Goal: Navigation & Orientation: Find specific page/section

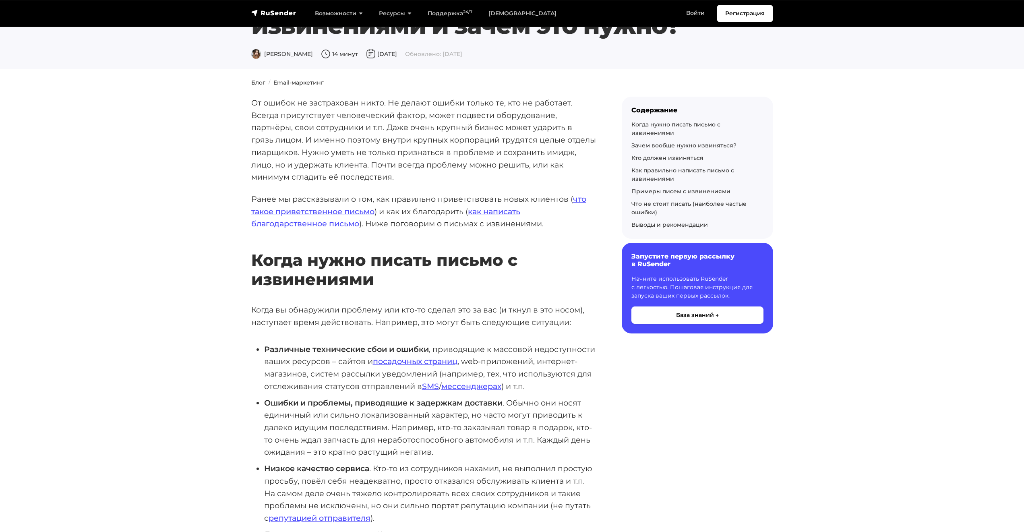
scroll to position [45, 0]
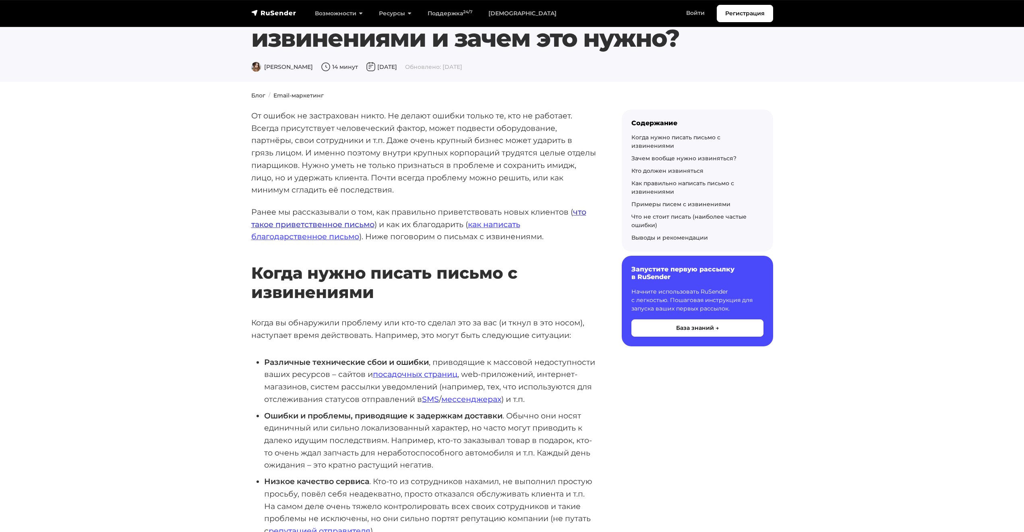
click at [281, 220] on link "что такое приветственное письмо" at bounding box center [418, 218] width 335 height 22
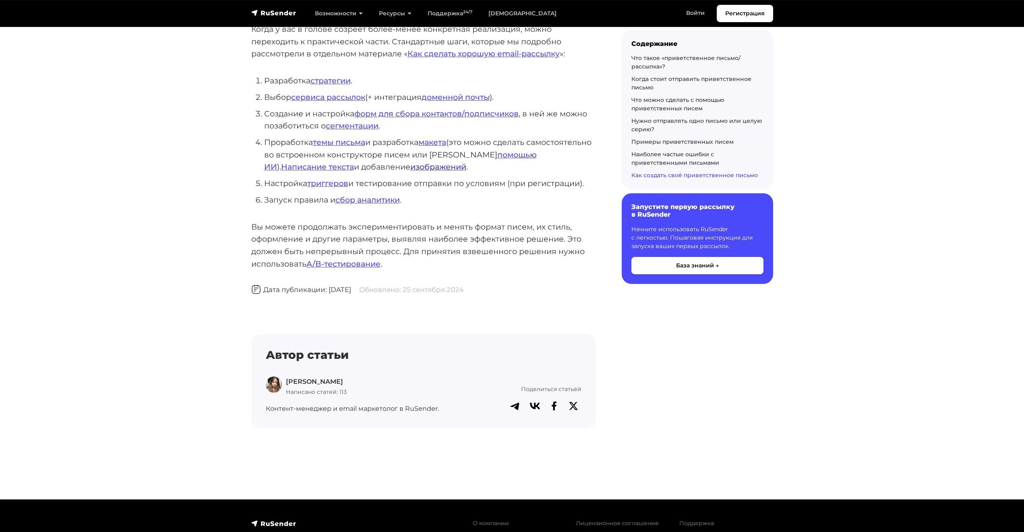
scroll to position [3729, 0]
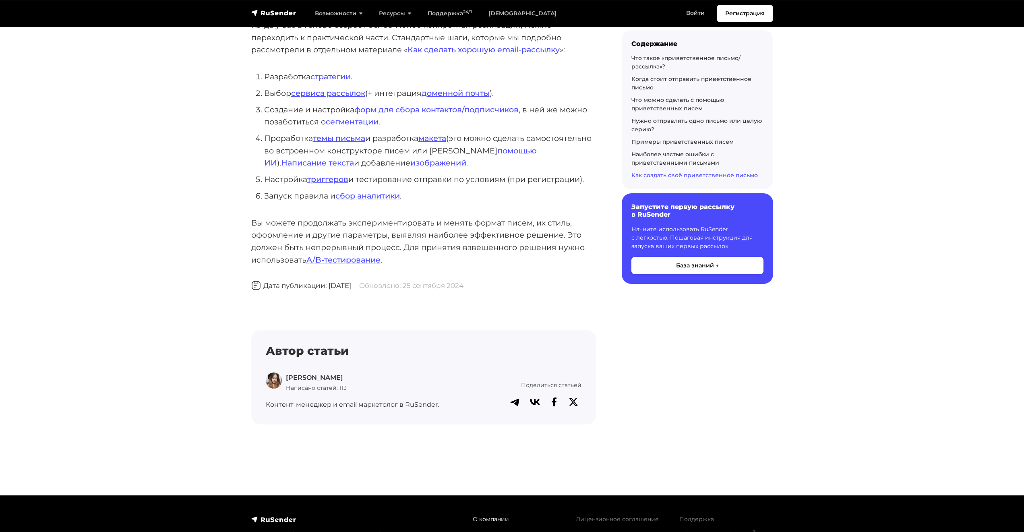
click at [478, 516] on link "О компании" at bounding box center [491, 519] width 36 height 7
